Goal: Task Accomplishment & Management: Manage account settings

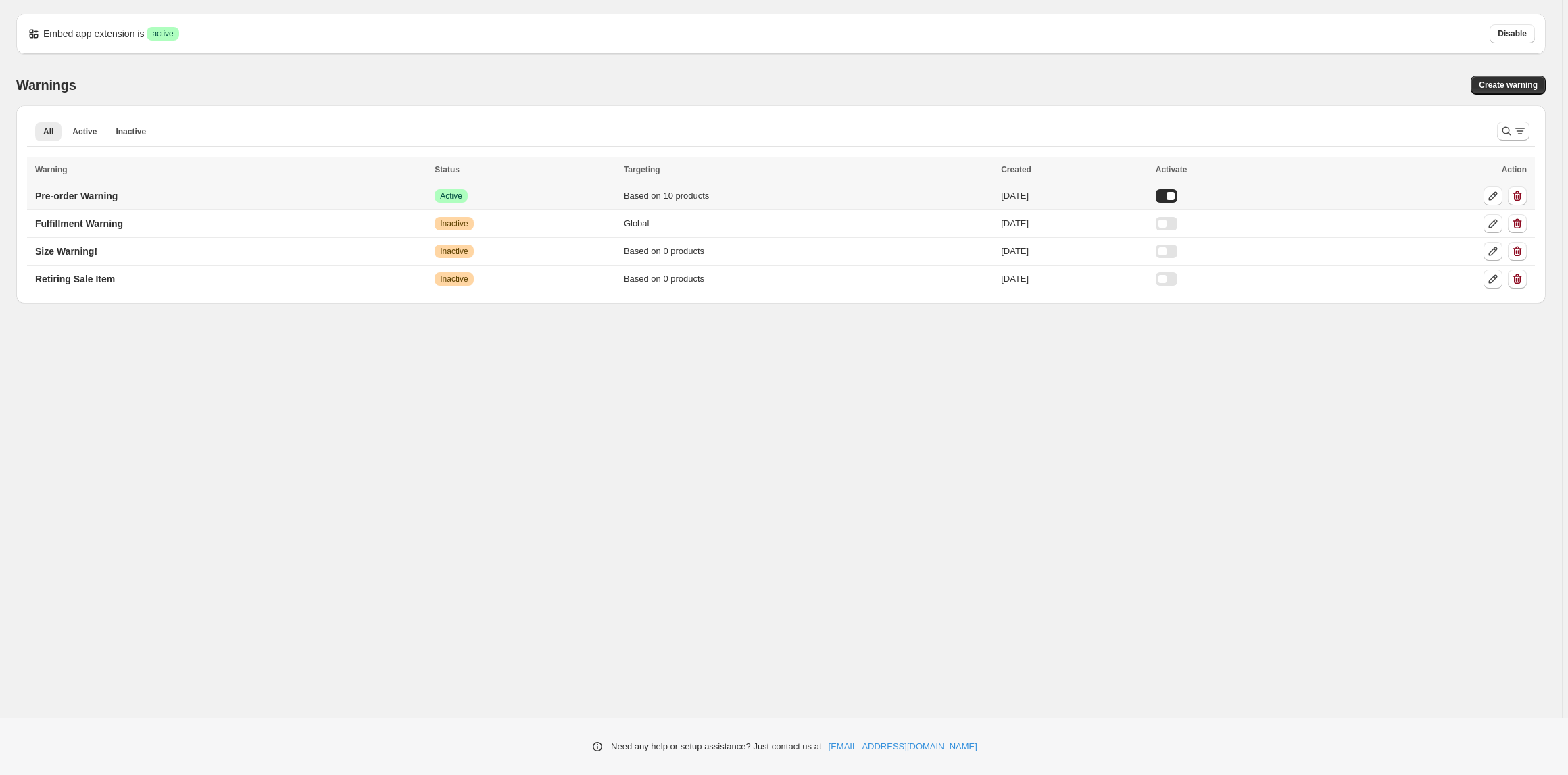
click at [523, 195] on div "Success Active" at bounding box center [525, 196] width 181 height 14
click at [70, 200] on p "Pre-order Warning" at bounding box center [76, 196] width 82 height 14
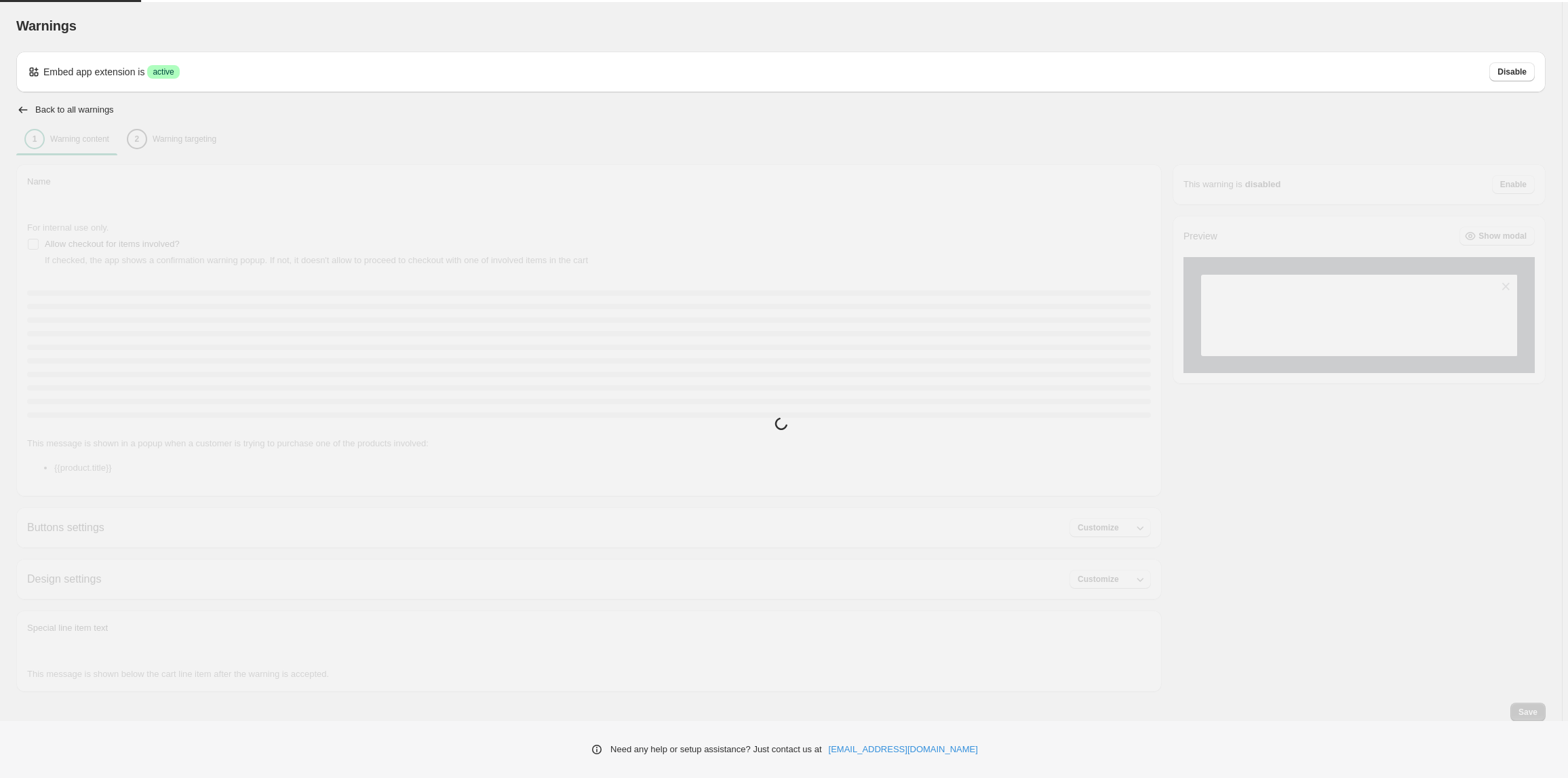
type input "**********"
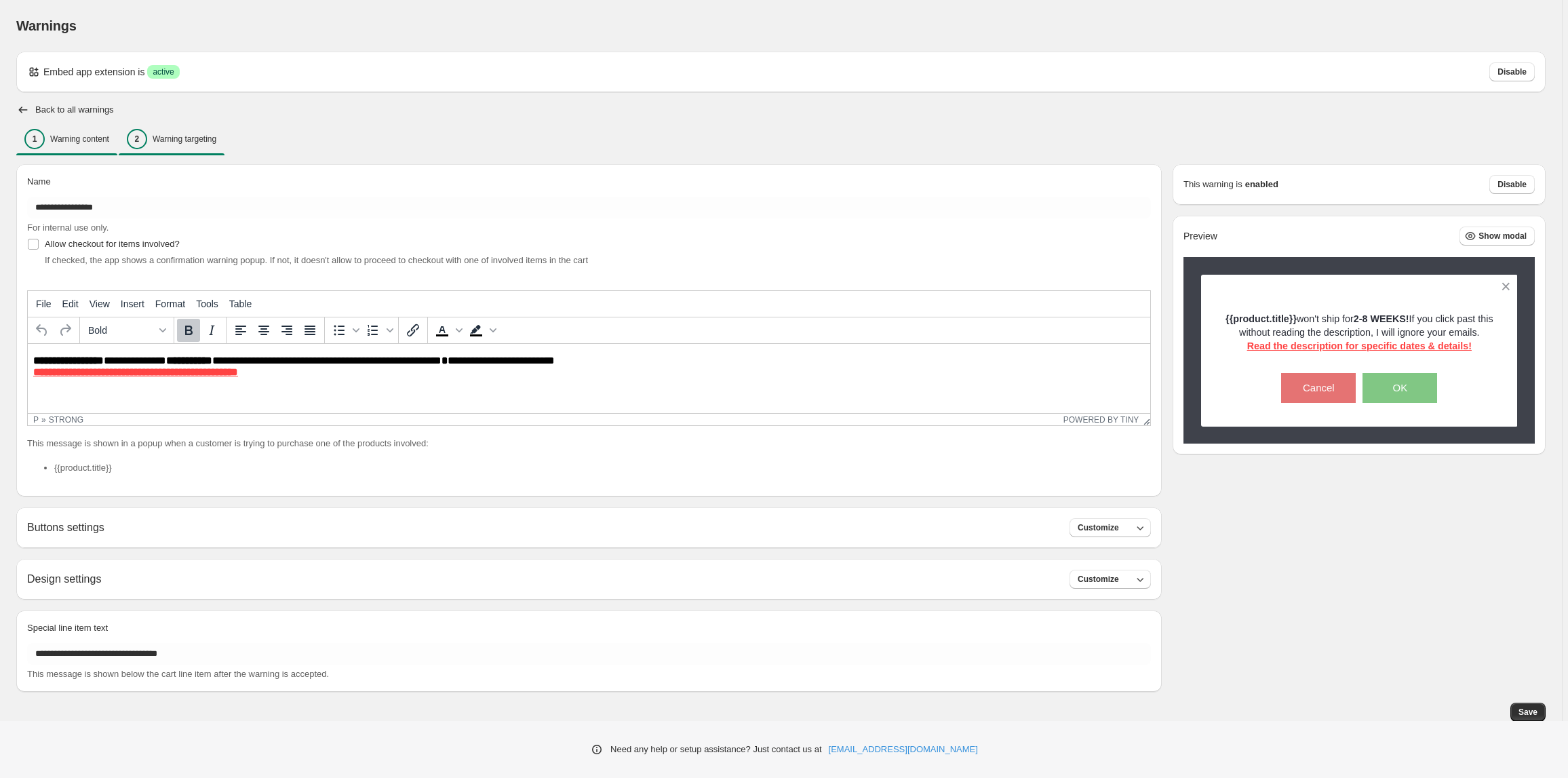
click at [207, 152] on button "2 Warning targeting" at bounding box center [171, 139] width 106 height 28
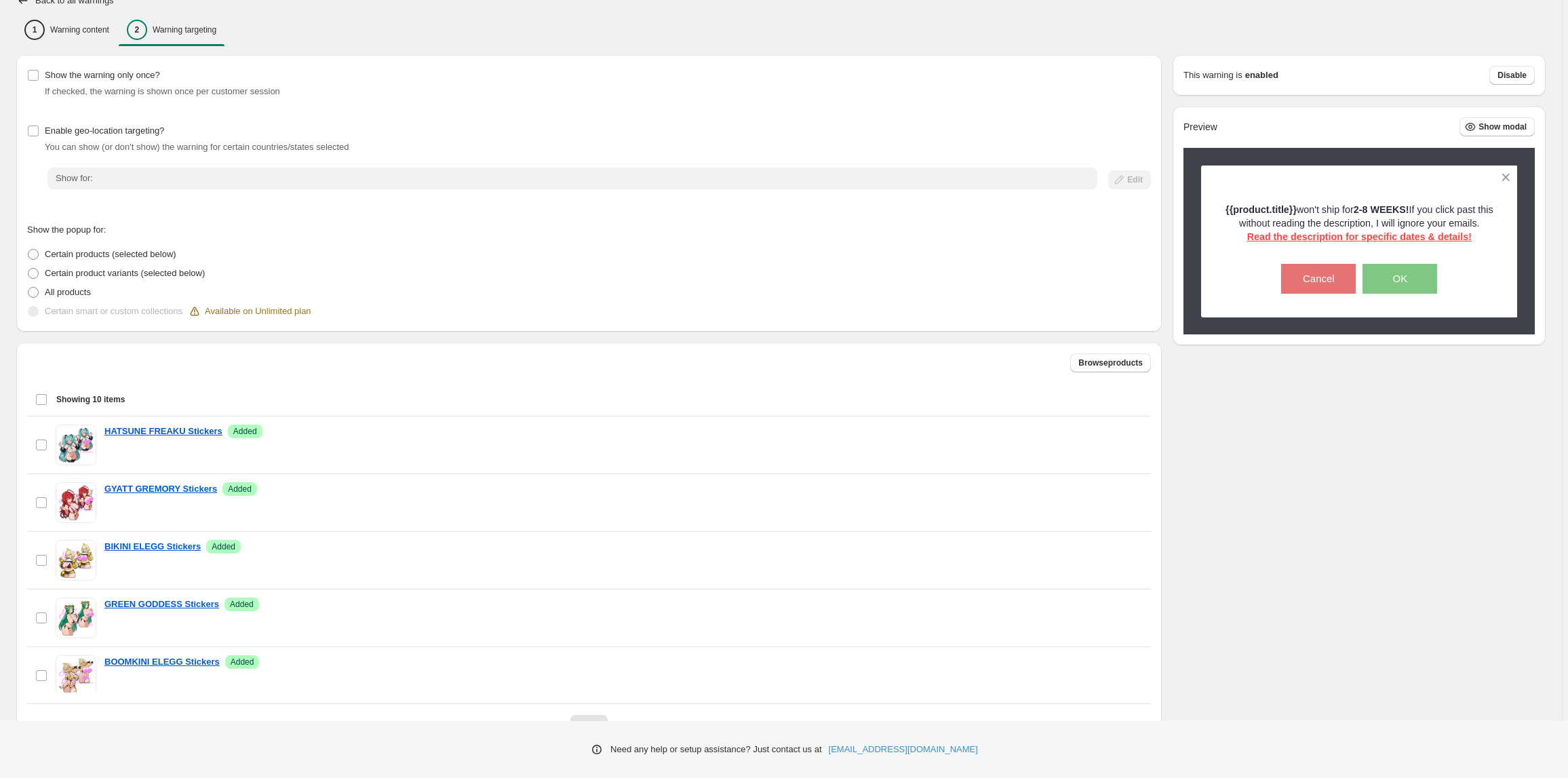
scroll to position [175, 0]
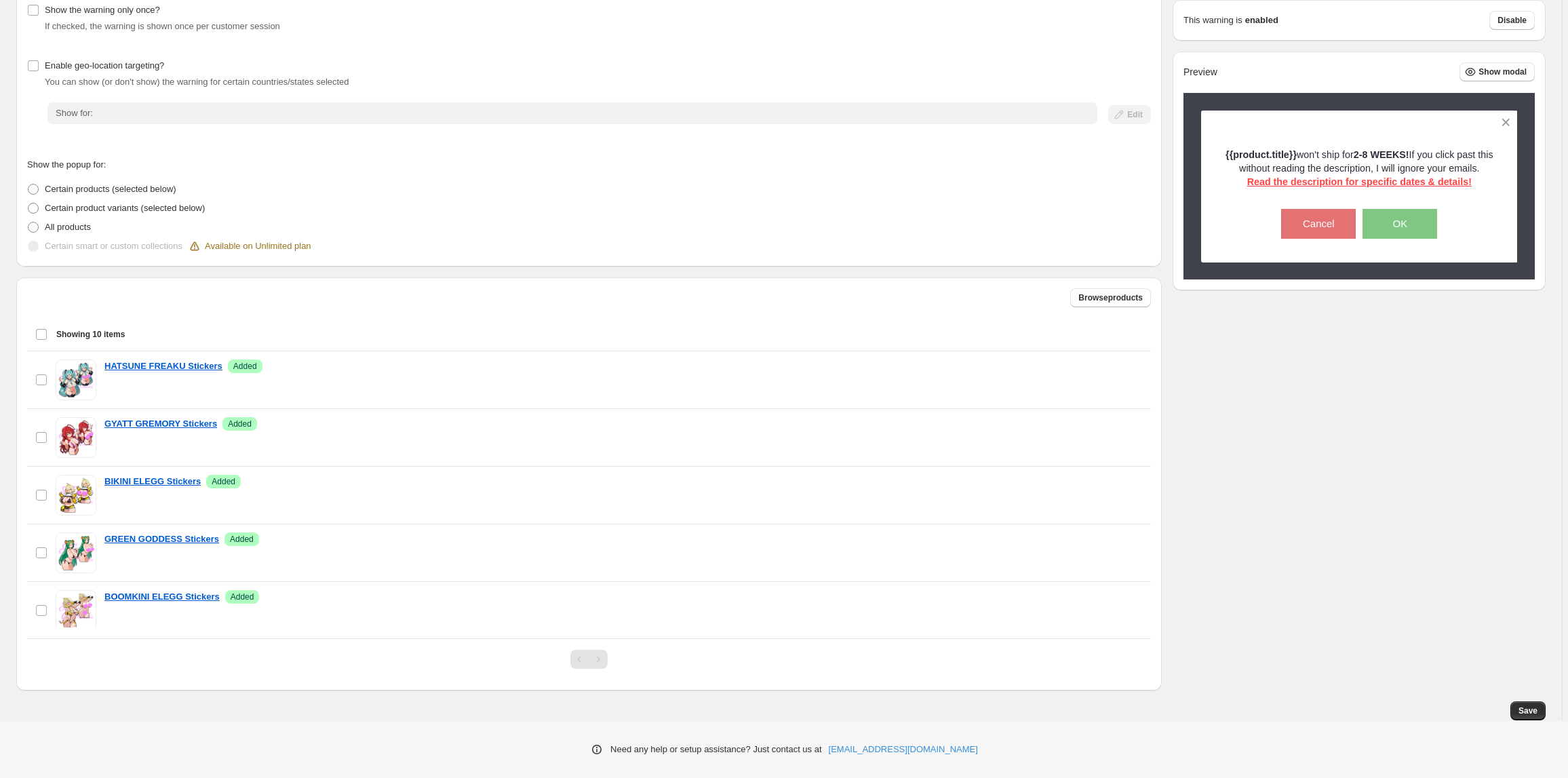
click at [40, 334] on div "Select all 10 items Showing 10 items" at bounding box center [589, 335] width 1108 height 33
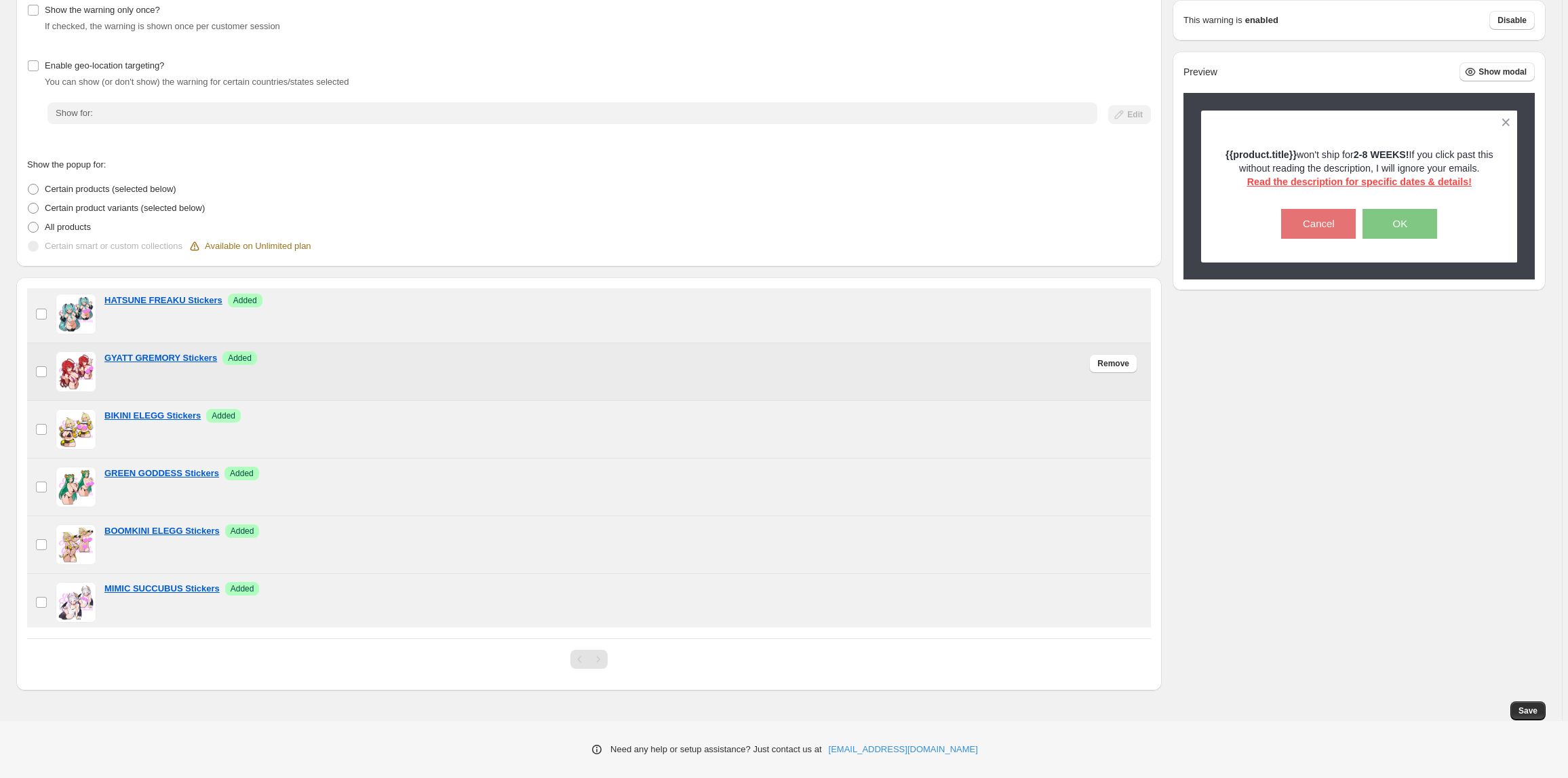
scroll to position [0, 0]
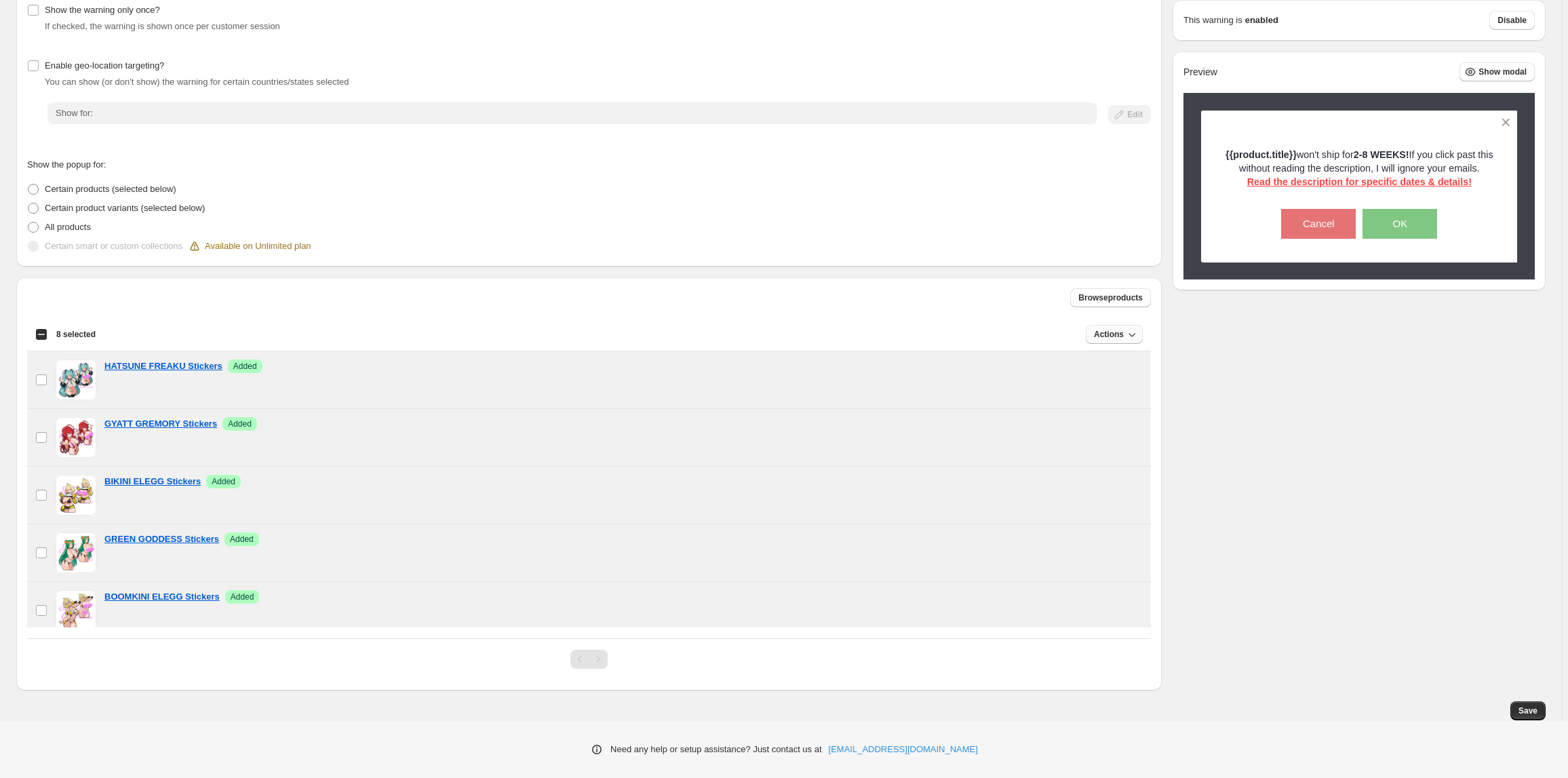
click at [1098, 339] on span "Actions" at bounding box center [1108, 334] width 30 height 11
click at [1115, 363] on span "Remove" at bounding box center [1113, 362] width 33 height 10
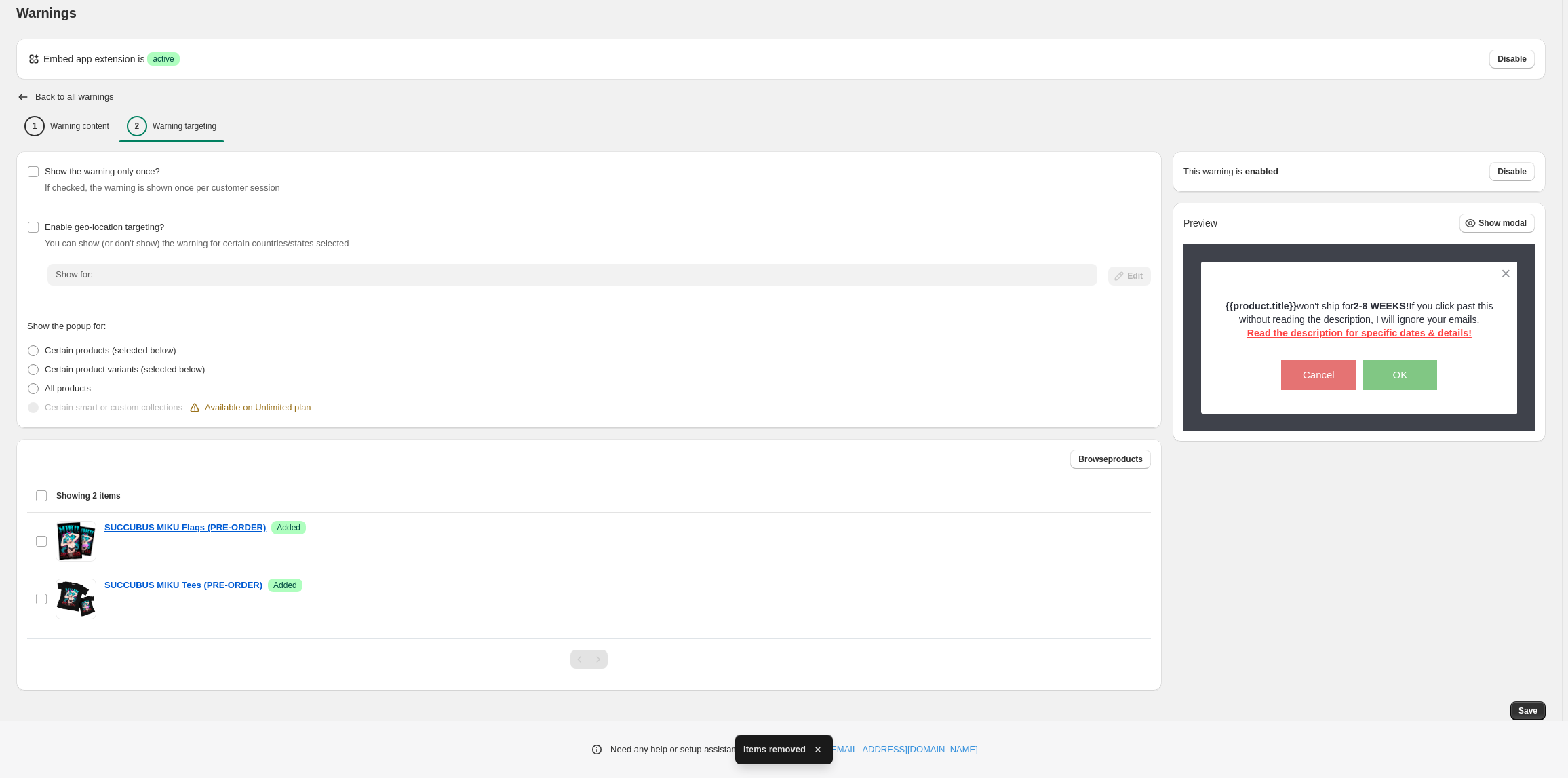
scroll to position [14, 0]
click at [1553, 714] on div "Warnings. This page is ready Warnings Embed app extension is Success active Dis…" at bounding box center [781, 354] width 1562 height 733
click at [1544, 714] on button "Save" at bounding box center [1528, 711] width 35 height 19
